Goal: Find specific page/section: Find specific page/section

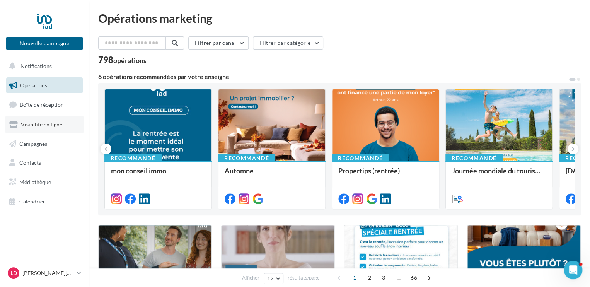
click at [43, 127] on span "Visibilité en ligne" at bounding box center [41, 124] width 41 height 7
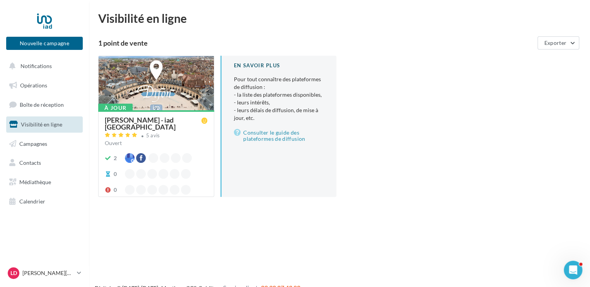
click at [165, 120] on div "[PERSON_NAME] - iad [GEOGRAPHIC_DATA]" at bounding box center [153, 123] width 97 height 14
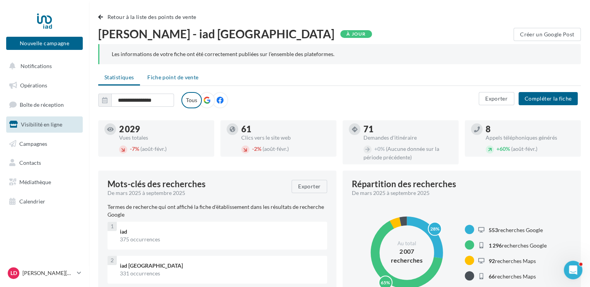
click at [166, 79] on span "Fiche point de vente" at bounding box center [172, 77] width 51 height 7
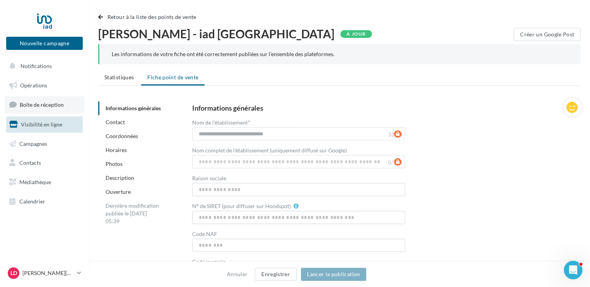
click at [40, 104] on span "Boîte de réception" at bounding box center [42, 104] width 44 height 7
